Goal: Task Accomplishment & Management: Manage account settings

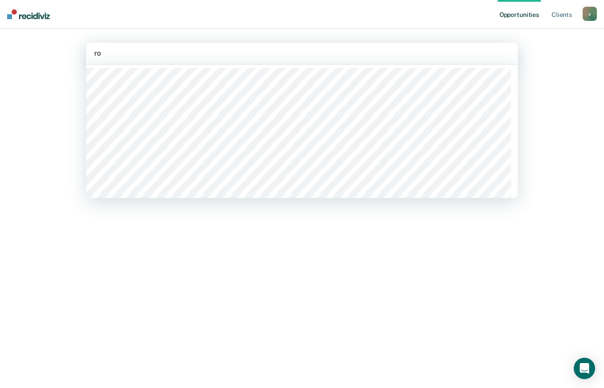
type input "rot"
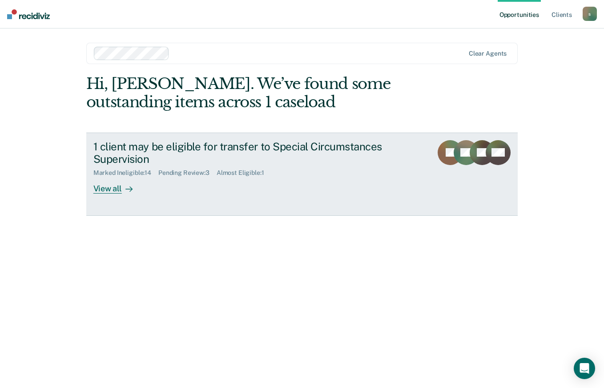
click at [108, 193] on div "View all" at bounding box center [118, 185] width 50 height 17
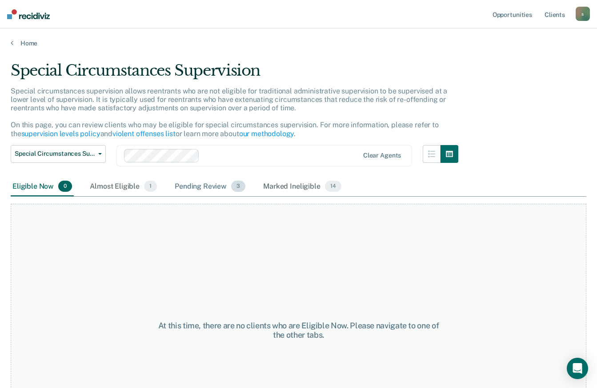
click at [231, 186] on span "3" at bounding box center [238, 187] width 14 height 12
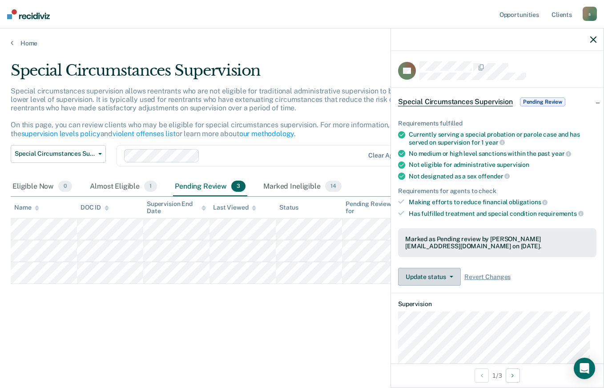
click at [450, 276] on icon "button" at bounding box center [452, 277] width 4 height 2
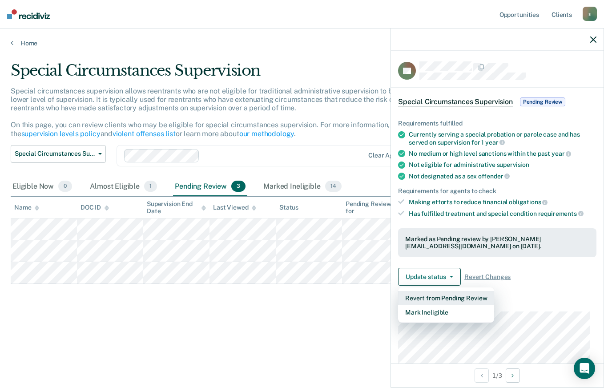
click at [470, 299] on button "Revert from Pending Review" at bounding box center [446, 298] width 96 height 14
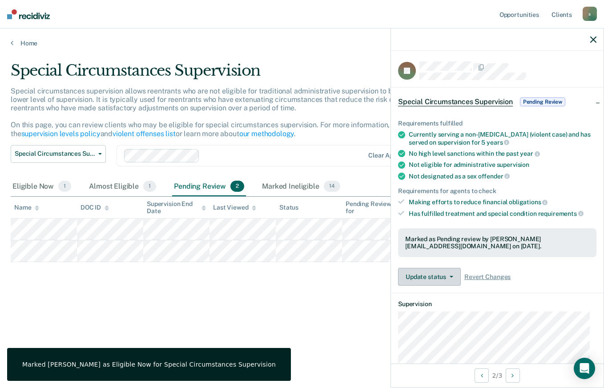
click at [441, 274] on button "Update status" at bounding box center [429, 277] width 63 height 18
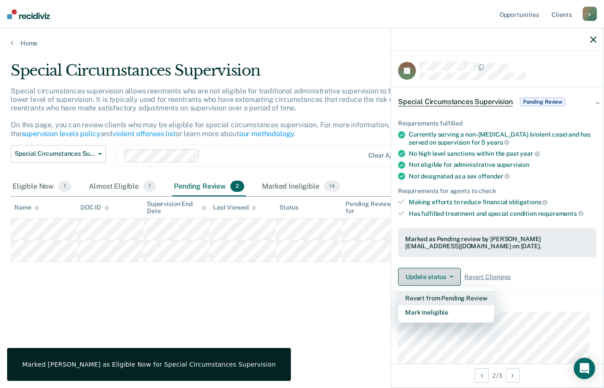
click at [454, 296] on button "Revert from Pending Review" at bounding box center [446, 298] width 96 height 14
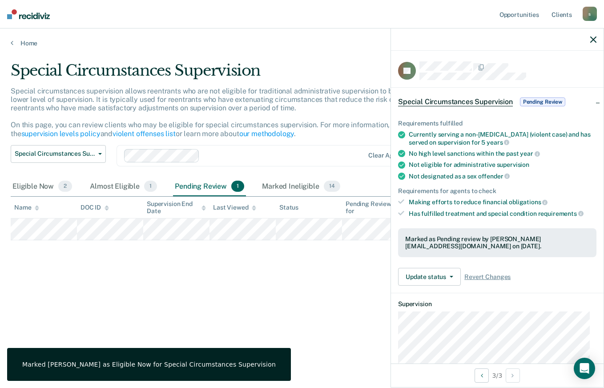
click at [446, 276] on span "button" at bounding box center [449, 277] width 7 height 2
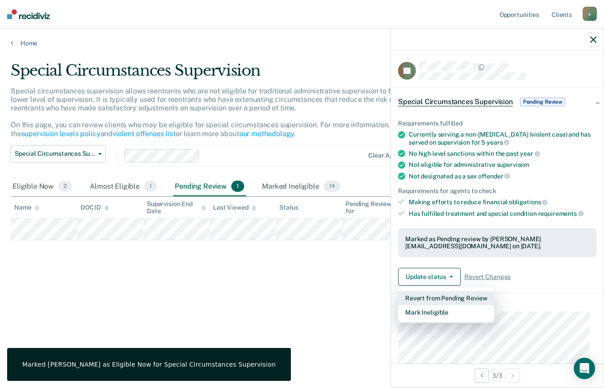
click at [468, 295] on button "Revert from Pending Review" at bounding box center [446, 298] width 96 height 14
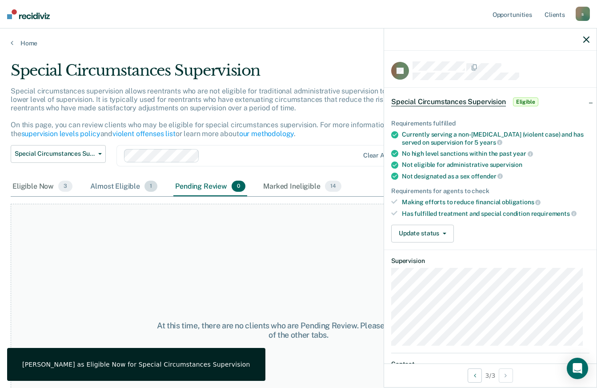
click at [125, 191] on div "Almost Eligible 1" at bounding box center [123, 187] width 71 height 20
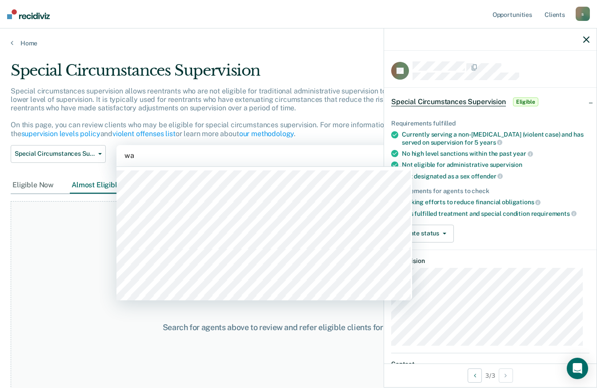
type input "wat"
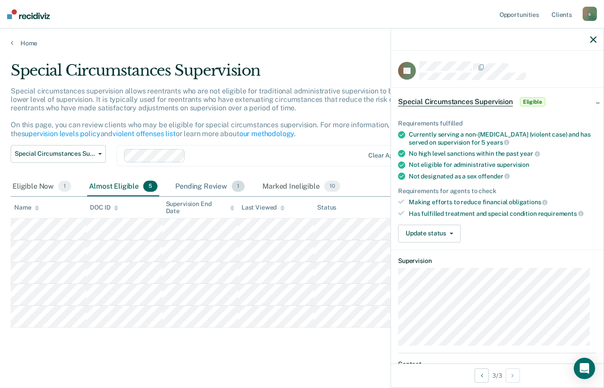
click at [232, 185] on span "1" at bounding box center [238, 187] width 13 height 12
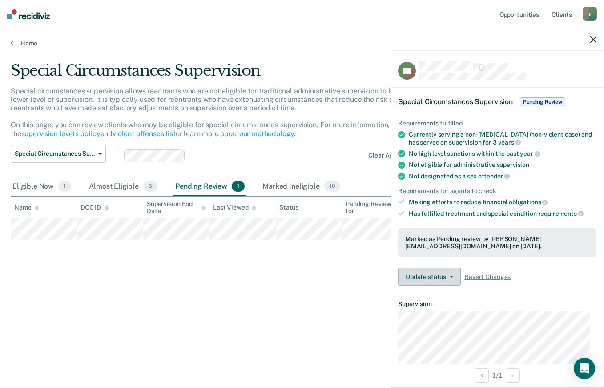
click at [441, 270] on button "Update status" at bounding box center [429, 277] width 63 height 18
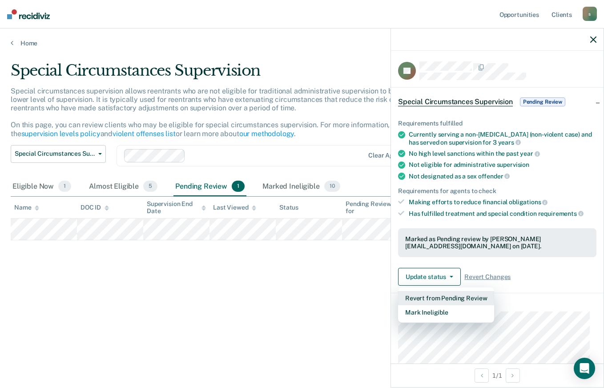
click at [454, 293] on button "Revert from Pending Review" at bounding box center [446, 298] width 96 height 14
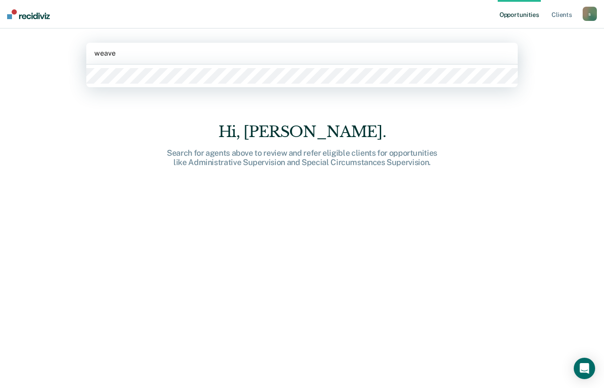
type input "[PERSON_NAME]"
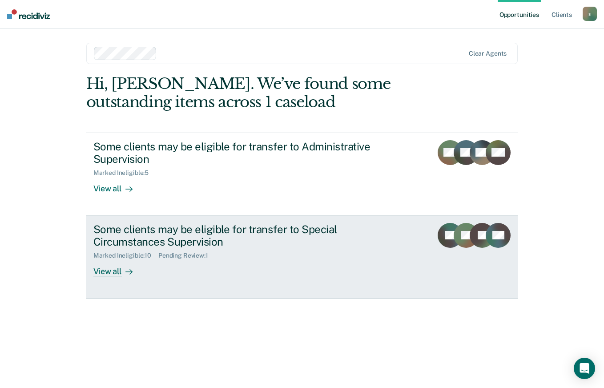
click at [113, 267] on div "View all" at bounding box center [118, 267] width 50 height 17
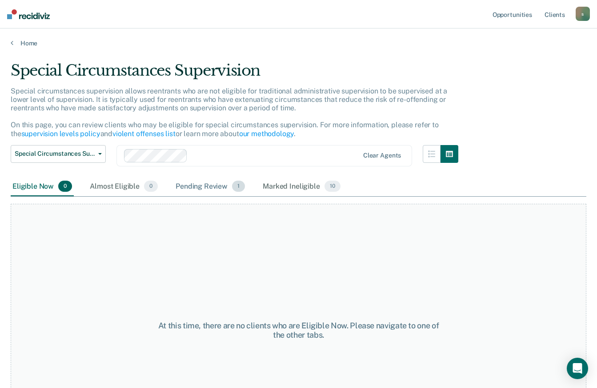
click at [232, 184] on span "1" at bounding box center [238, 187] width 13 height 12
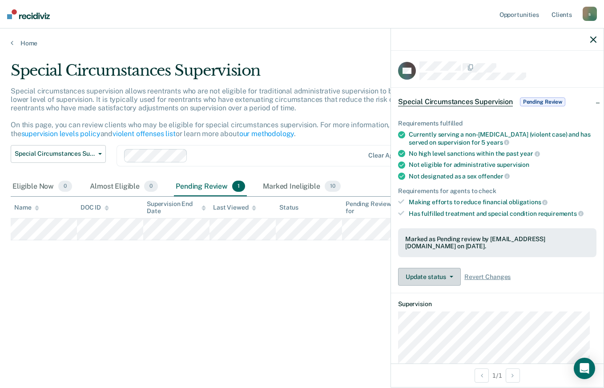
click at [429, 276] on button "Update status" at bounding box center [429, 277] width 63 height 18
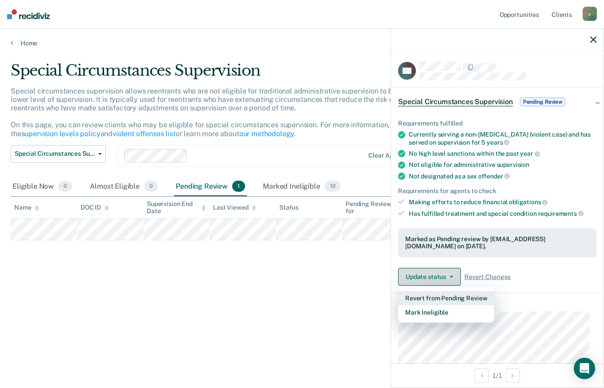
click at [451, 295] on button "Revert from Pending Review" at bounding box center [446, 298] width 96 height 14
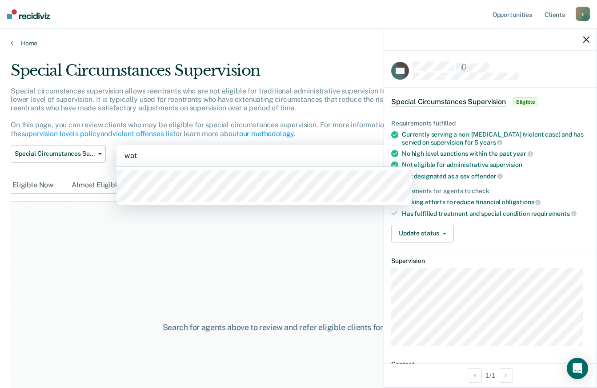
type input "wats"
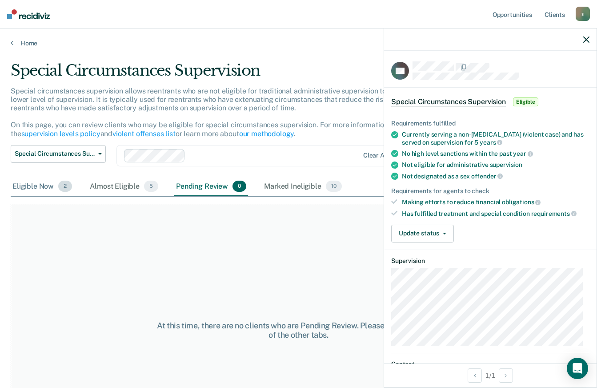
click at [47, 182] on div "Eligible Now 2" at bounding box center [42, 187] width 63 height 20
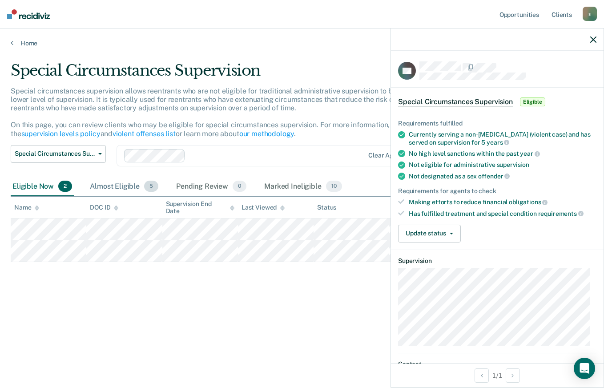
click at [125, 187] on div "Almost Eligible 5" at bounding box center [124, 187] width 72 height 20
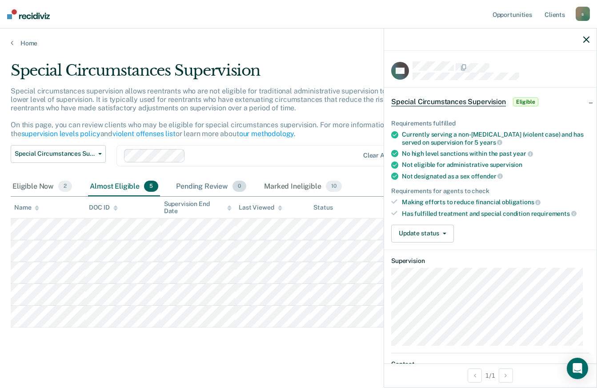
click at [217, 192] on div "Pending Review 0" at bounding box center [211, 187] width 74 height 20
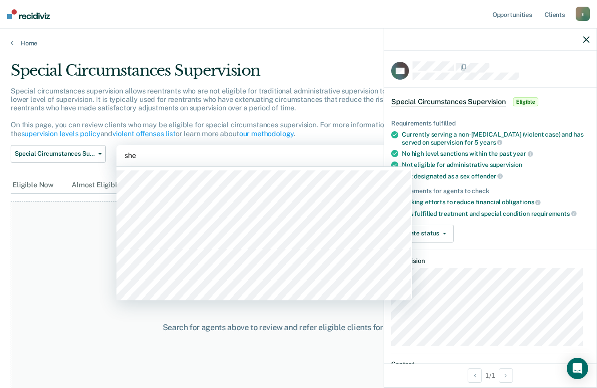
type input "sher"
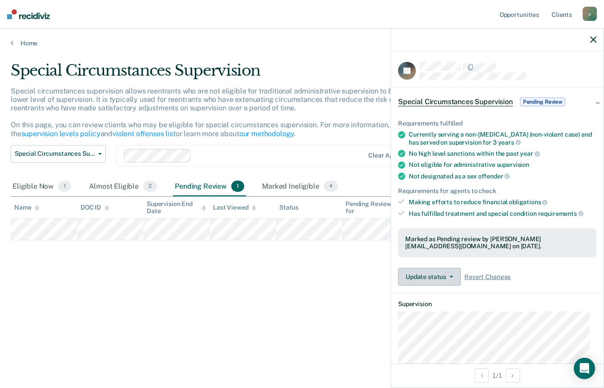
click at [451, 276] on icon "button" at bounding box center [452, 277] width 4 height 2
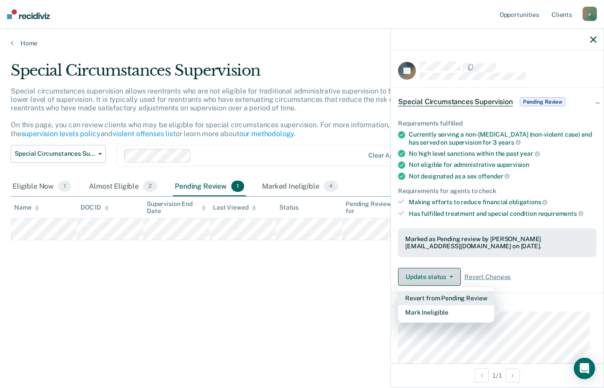
click at [440, 298] on button "Revert from Pending Review" at bounding box center [446, 298] width 96 height 14
